Goal: Information Seeking & Learning: Learn about a topic

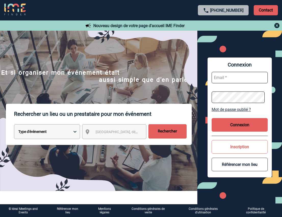
click at [245, 78] on input "text" at bounding box center [240, 77] width 56 height 11
click at [255, 78] on input "text" at bounding box center [240, 77] width 56 height 11
type input "fbenabda@bouyguestelecom.fr"
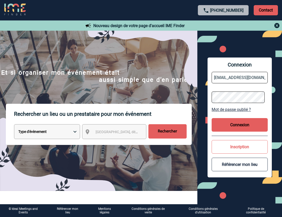
click at [243, 125] on button "Connexion" at bounding box center [240, 125] width 56 height 14
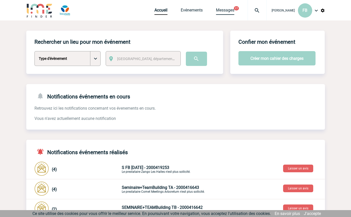
click at [220, 10] on link "Messages" at bounding box center [225, 11] width 18 height 7
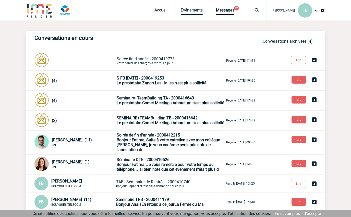
click at [181, 8] on link "Evénements" at bounding box center [192, 11] width 22 height 7
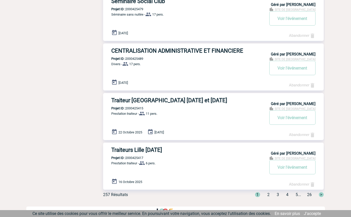
scroll to position [375, 0]
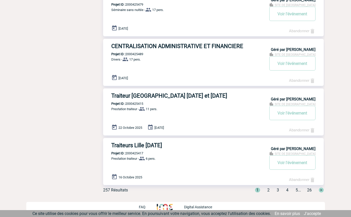
click at [268, 192] on div "1 2 3 4 5 ... 26 >" at bounding box center [286, 189] width 75 height 5
click at [267, 189] on span "2" at bounding box center [268, 189] width 2 height 5
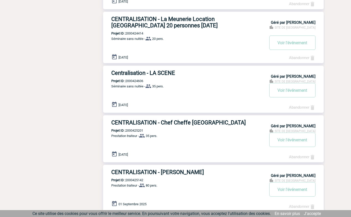
scroll to position [268, 0]
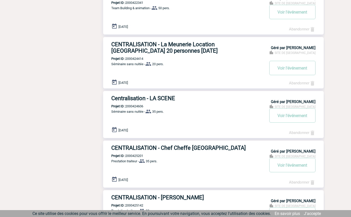
click at [149, 100] on h3 "Centralisation - LA SCENE" at bounding box center [187, 98] width 153 height 6
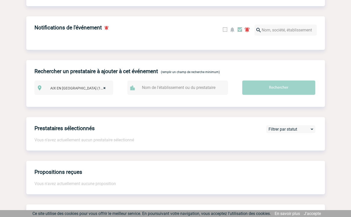
scroll to position [181, 0]
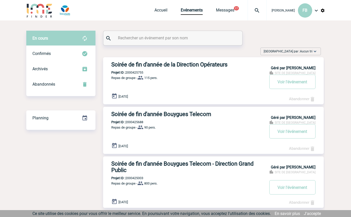
click at [147, 65] on h3 "Soirée de fin d'année de la Direction Opérateurs" at bounding box center [187, 64] width 153 height 6
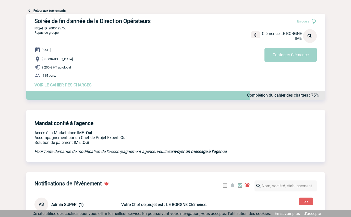
scroll to position [5, 0]
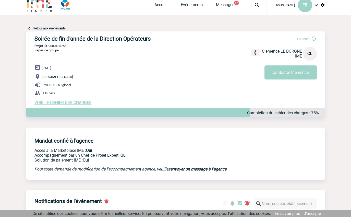
click at [33, 29] on link "Retour aux événements" at bounding box center [49, 29] width 32 height 4
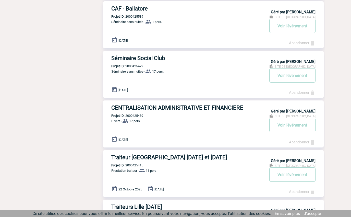
scroll to position [375, 0]
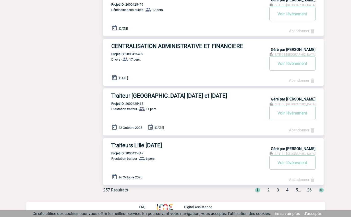
click at [267, 191] on span "2" at bounding box center [268, 189] width 2 height 5
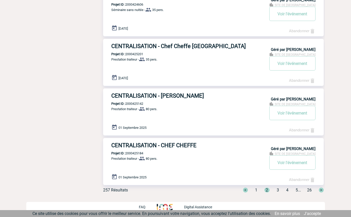
click at [274, 191] on div "< 1 2 3 4 5 ... 26 >" at bounding box center [280, 189] width 87 height 5
click at [277, 191] on span "3" at bounding box center [278, 189] width 2 height 5
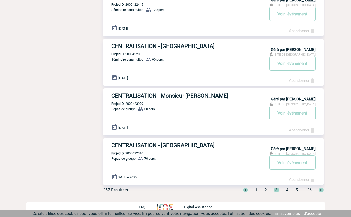
click at [186, 147] on h3 "CENTRALISATION - Château de la Poterie" at bounding box center [187, 145] width 153 height 6
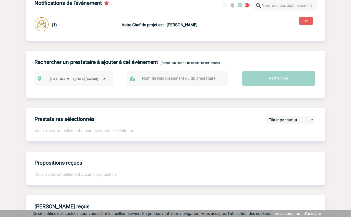
scroll to position [204, 0]
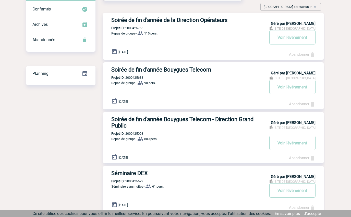
scroll to position [77, 0]
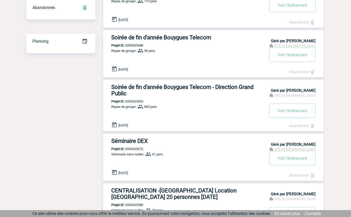
click at [164, 87] on h3 "Soirée de fin d'année Bouygues Telecom - Direction Grand Public" at bounding box center [187, 90] width 153 height 13
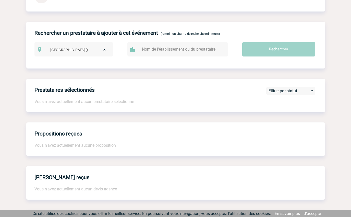
scroll to position [255, 0]
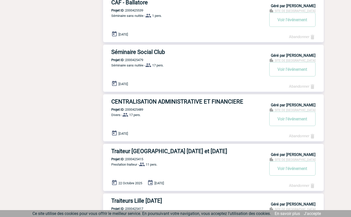
scroll to position [375, 0]
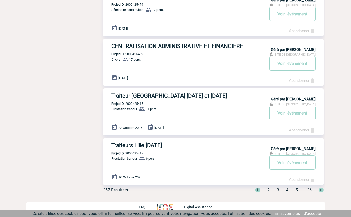
click at [267, 191] on span "2" at bounding box center [268, 189] width 2 height 5
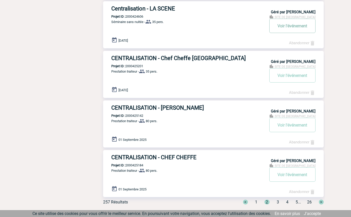
scroll to position [370, 0]
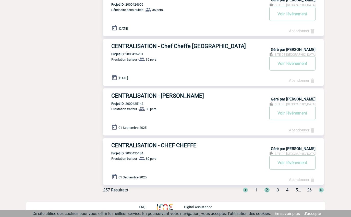
click at [277, 190] on span "3" at bounding box center [278, 189] width 2 height 5
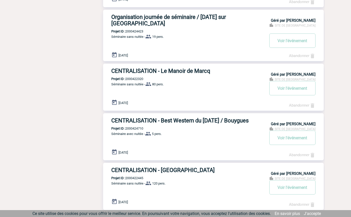
scroll to position [191, 0]
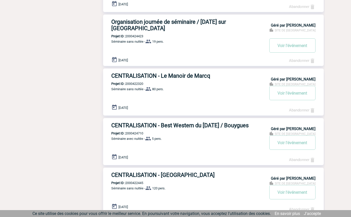
click at [186, 75] on h3 "CENTRALISATION - Le Manoir de Marcq" at bounding box center [187, 76] width 153 height 6
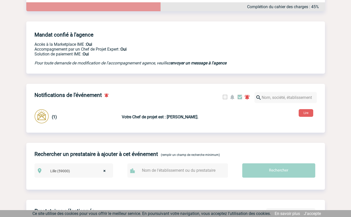
scroll to position [153, 0]
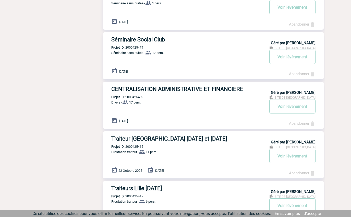
scroll to position [375, 0]
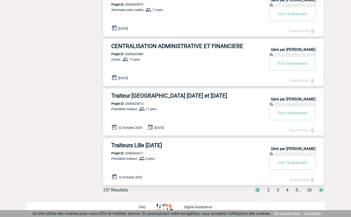
click at [277, 189] on span "3" at bounding box center [278, 189] width 2 height 5
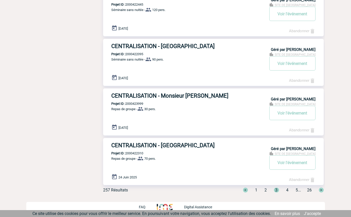
click at [286, 190] on span "4" at bounding box center [287, 189] width 2 height 5
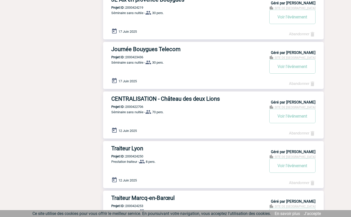
scroll to position [365, 0]
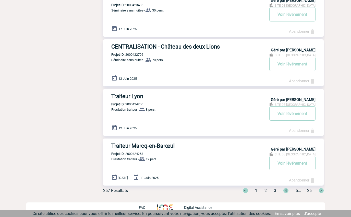
click at [296, 190] on span "5" at bounding box center [297, 190] width 2 height 5
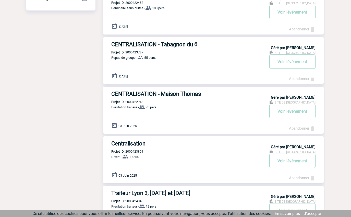
scroll to position [109, 0]
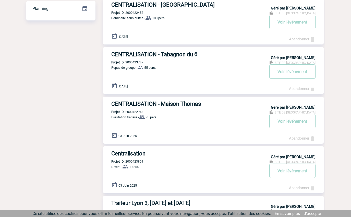
click at [180, 104] on h3 "CENTRALISATION - Maison Thomas" at bounding box center [187, 104] width 153 height 6
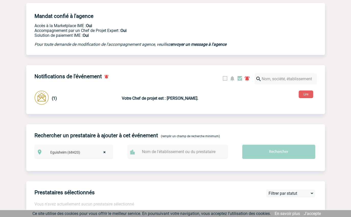
scroll to position [153, 0]
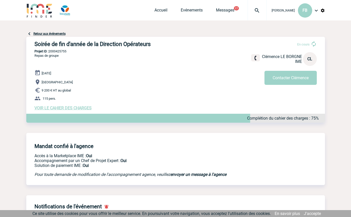
scroll to position [5, 0]
